Goal: Task Accomplishment & Management: Use online tool/utility

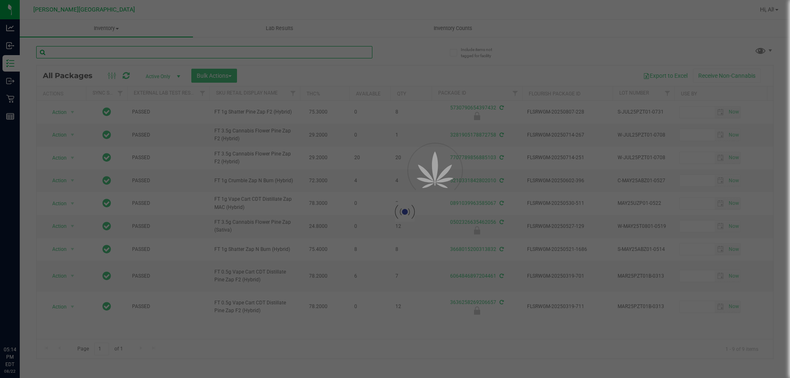
click at [331, 52] on input "text" at bounding box center [204, 52] width 336 height 12
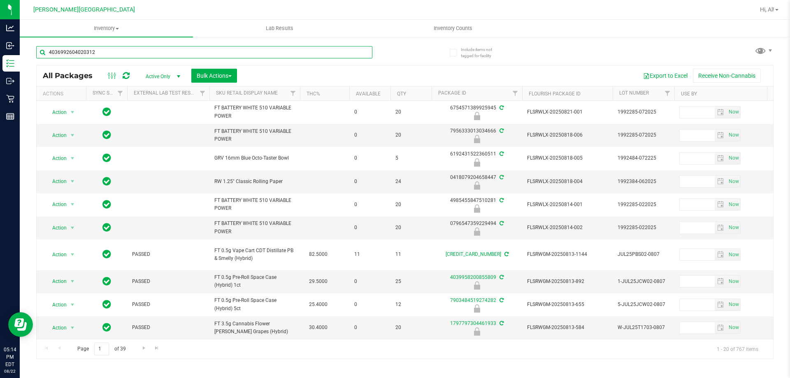
type input "4036992604020312"
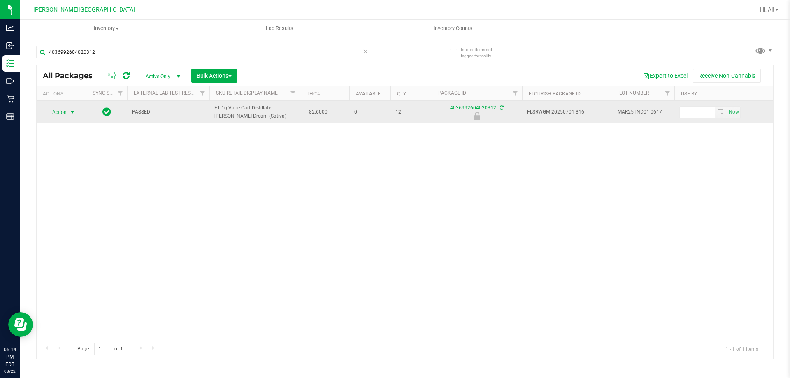
click at [71, 117] on span "select" at bounding box center [73, 113] width 10 height 12
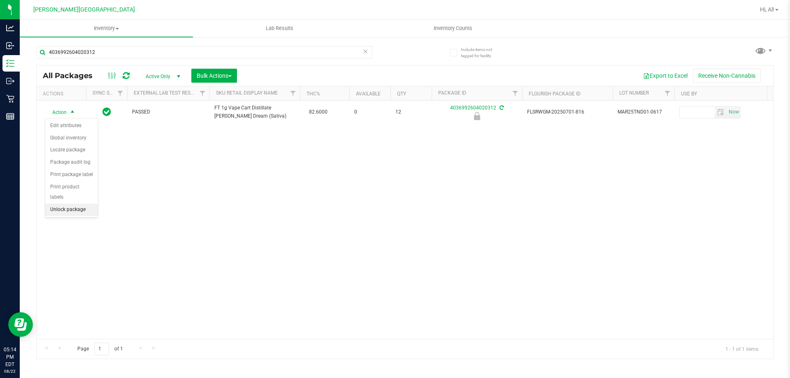
click at [75, 204] on li "Unlock package" at bounding box center [71, 210] width 53 height 12
click at [368, 55] on icon at bounding box center [366, 51] width 6 height 10
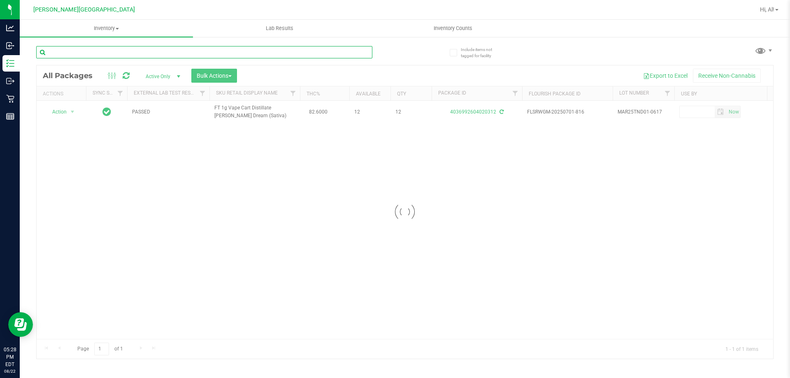
click at [345, 53] on input "text" at bounding box center [204, 52] width 336 height 12
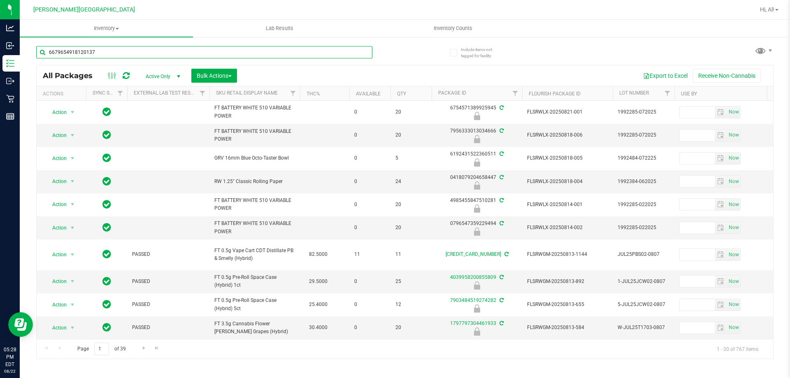
type input "6679654918120137"
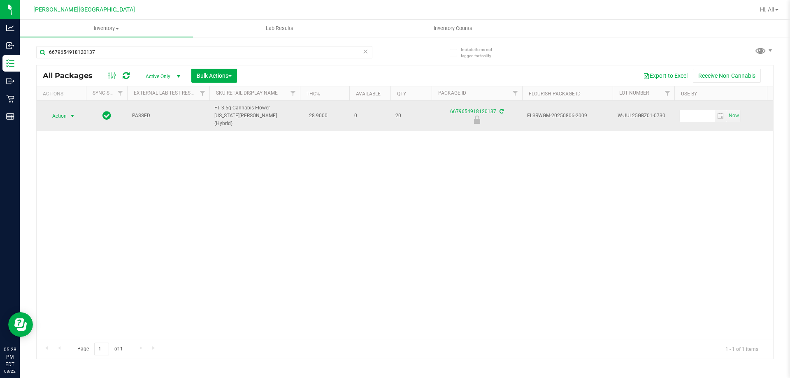
click at [69, 115] on span "select" at bounding box center [73, 116] width 10 height 12
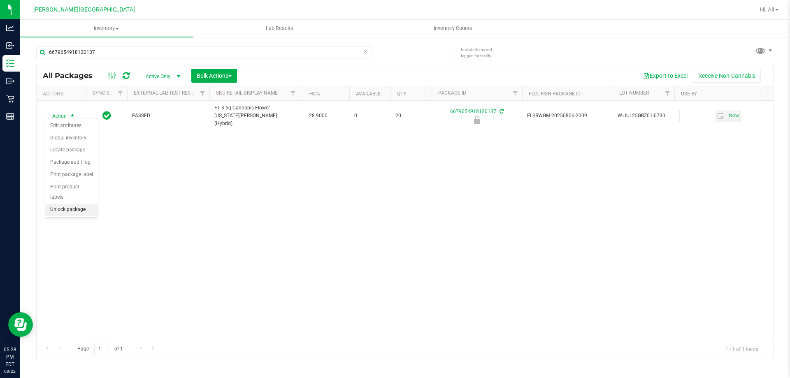
click at [70, 204] on li "Unlock package" at bounding box center [71, 210] width 53 height 12
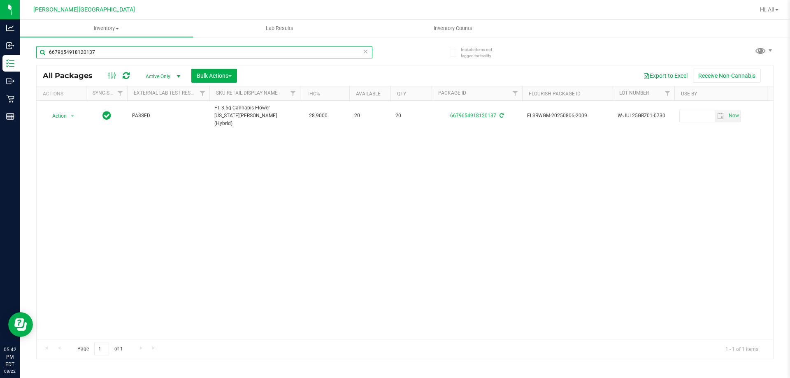
click at [360, 51] on input "6679654918120137" at bounding box center [204, 52] width 336 height 12
click at [345, 52] on input "6679654918120137" at bounding box center [204, 52] width 336 height 12
click at [363, 54] on icon at bounding box center [366, 51] width 6 height 10
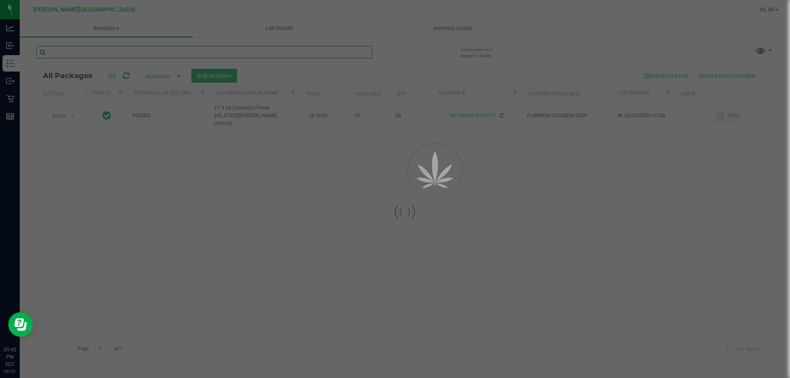
click at [339, 57] on input "text" at bounding box center [204, 52] width 336 height 12
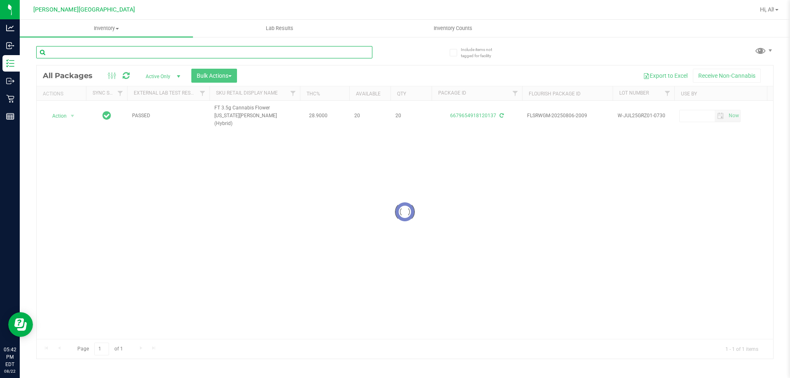
click at [347, 55] on input "text" at bounding box center [204, 52] width 336 height 12
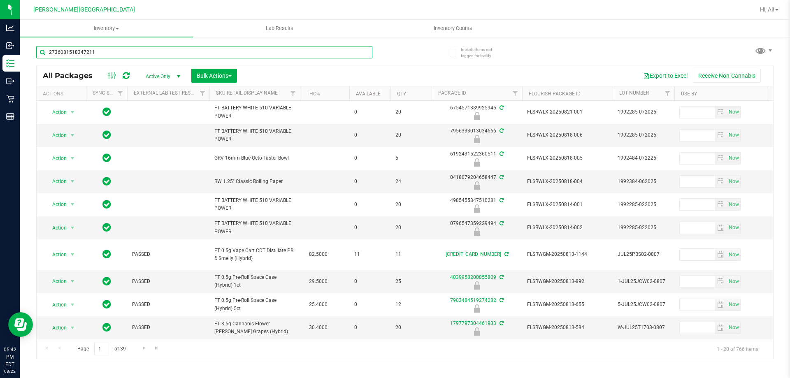
type input "2736081518347211"
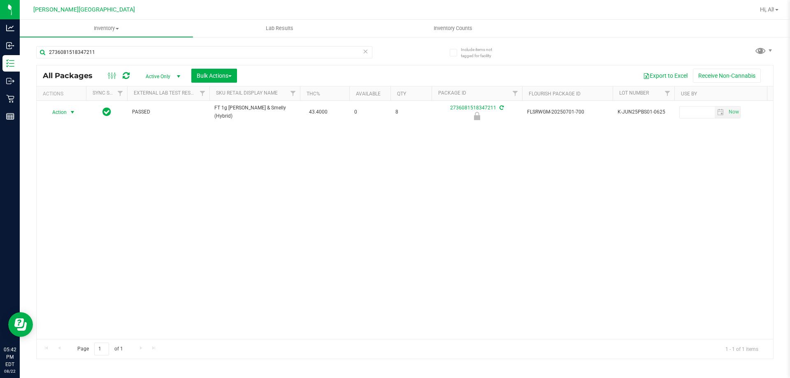
click at [68, 110] on span "select" at bounding box center [73, 113] width 10 height 12
click at [77, 204] on li "Unlock package" at bounding box center [71, 210] width 53 height 12
